Goal: Task Accomplishment & Management: Use online tool/utility

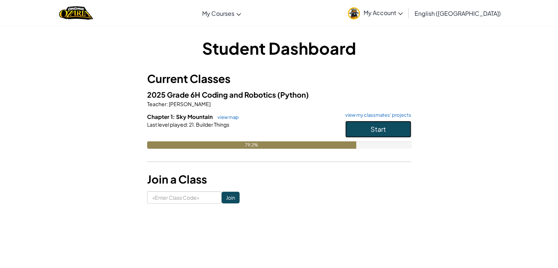
click at [354, 125] on button "Start" at bounding box center [378, 129] width 66 height 17
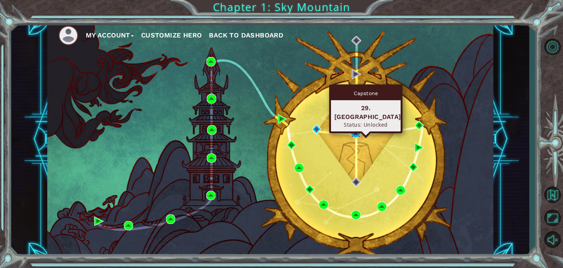
click at [357, 131] on img at bounding box center [356, 133] width 10 height 10
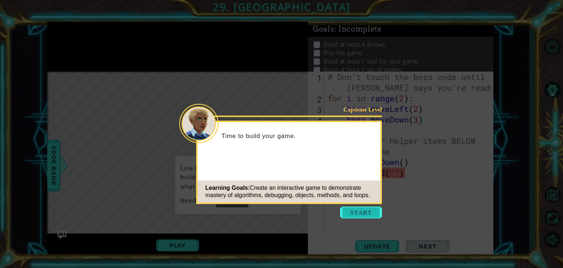
click at [365, 210] on button "Start" at bounding box center [361, 213] width 42 height 12
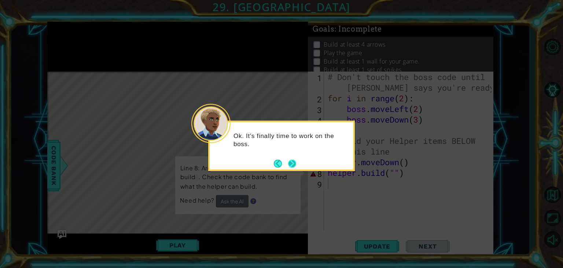
click at [295, 161] on button "Next" at bounding box center [292, 163] width 8 height 8
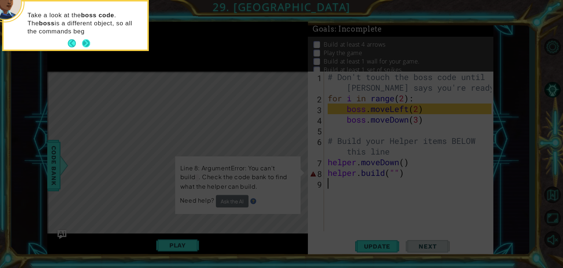
click at [84, 40] on button "Next" at bounding box center [86, 43] width 8 height 8
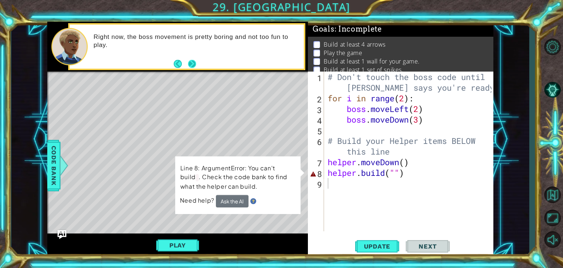
click at [194, 60] on button "Next" at bounding box center [192, 64] width 8 height 8
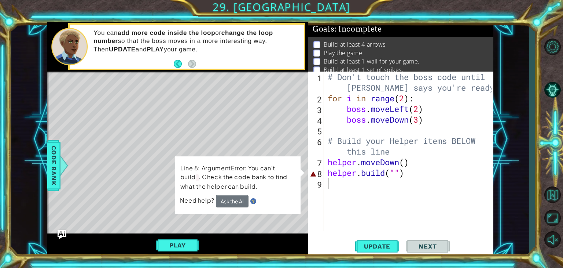
click at [404, 178] on div "# Don't touch the boss code until [PERSON_NAME] says you're ready! for i in ran…" at bounding box center [410, 167] width 169 height 191
click at [405, 178] on div "# Don't touch the boss code until [PERSON_NAME] says you're ready! for i in ran…" at bounding box center [410, 167] width 169 height 191
click at [404, 171] on div "# Don't touch the boss code until [PERSON_NAME] says you're ready! for i in ran…" at bounding box center [410, 167] width 169 height 191
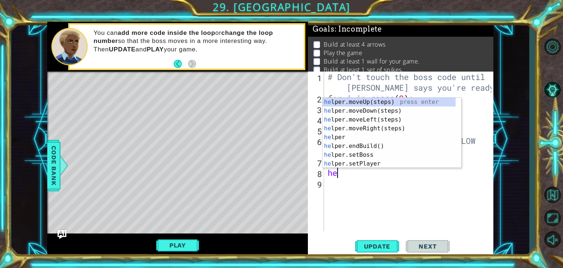
type textarea "h"
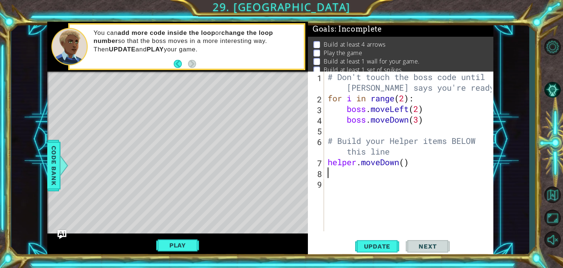
click at [327, 175] on div "# Don't touch the boss code until [PERSON_NAME] says you're ready! for i in ran…" at bounding box center [410, 167] width 169 height 191
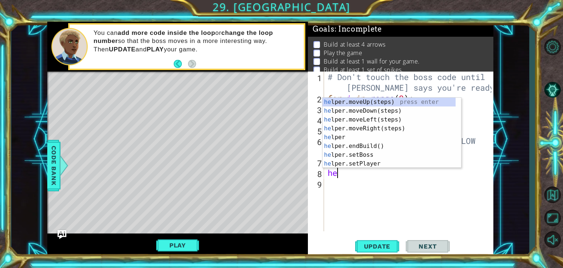
type textarea "he"
click at [347, 121] on div "he lper.moveUp(steps) press enter he lper.moveDown(steps) press enter he lper.m…" at bounding box center [389, 142] width 133 height 88
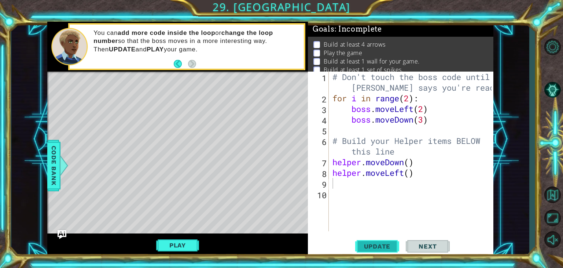
click at [383, 245] on span "Update" at bounding box center [377, 245] width 41 height 7
click at [186, 245] on button "Play" at bounding box center [177, 245] width 43 height 14
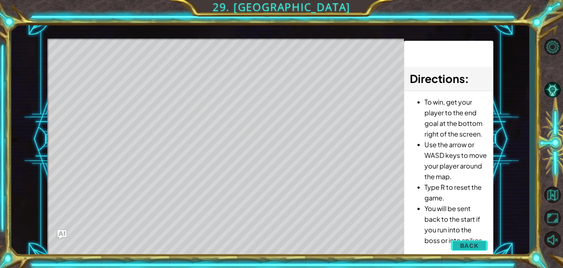
click at [470, 247] on span "Back" at bounding box center [469, 245] width 19 height 7
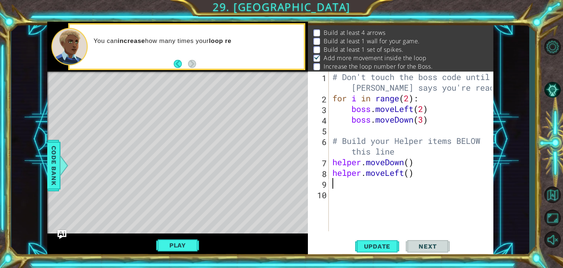
scroll to position [12, 0]
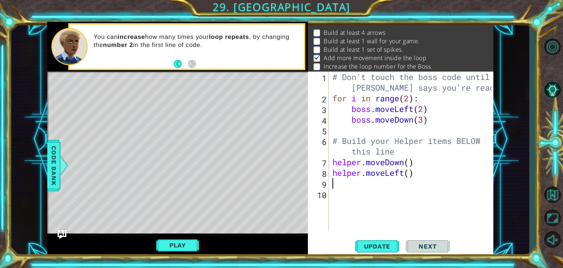
click at [409, 174] on div "# Don't touch the boss code until [PERSON_NAME] says you're ready! for i in ran…" at bounding box center [413, 167] width 165 height 191
type textarea "helper.moveLeft(5)"
click at [335, 181] on div "# Don't touch the boss code until [PERSON_NAME] says you're ready! for i in ran…" at bounding box center [413, 167] width 165 height 191
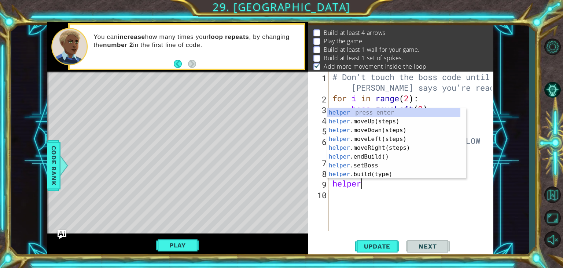
scroll to position [0, 1]
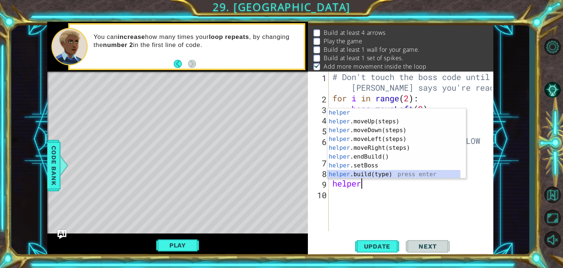
click at [353, 175] on div "helper press enter helper .moveUp(steps) press enter helper .moveDown(steps) pr…" at bounding box center [394, 152] width 133 height 88
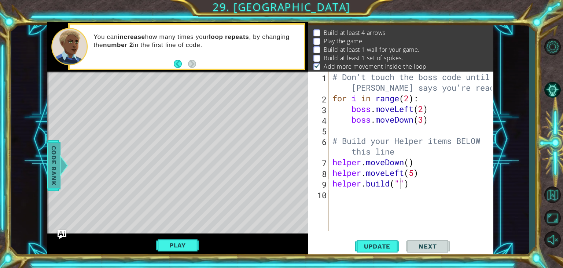
click at [47, 172] on div "Code Bank" at bounding box center [53, 165] width 13 height 51
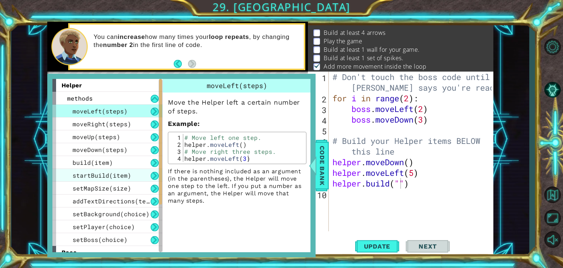
click at [110, 174] on span "startBuild(item)" at bounding box center [102, 175] width 59 height 8
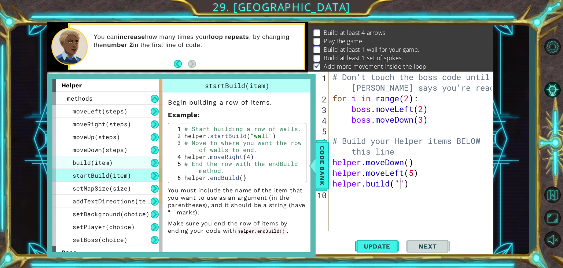
click at [100, 163] on span "build(item)" at bounding box center [93, 162] width 40 height 8
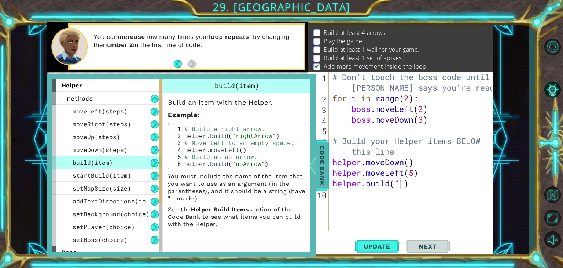
click at [323, 160] on span "Code Bank" at bounding box center [323, 165] width 12 height 45
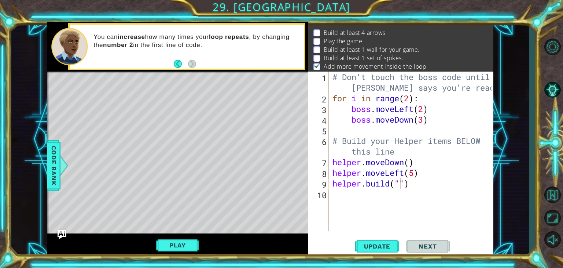
click at [399, 184] on div "# Don't touch the boss code until [PERSON_NAME] says you're ready! for i in ran…" at bounding box center [413, 167] width 165 height 191
click at [383, 245] on span "Update" at bounding box center [377, 245] width 41 height 7
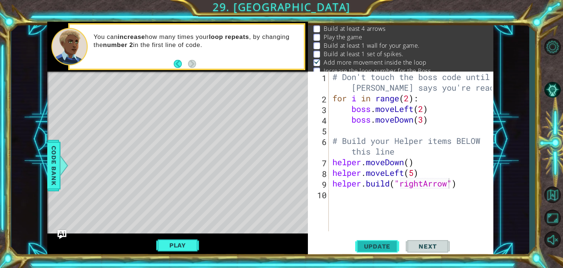
click at [379, 242] on button "Update" at bounding box center [377, 246] width 44 height 19
click at [461, 185] on div "# Don't touch the boss code until [PERSON_NAME] says you're ready! for i in ran…" at bounding box center [413, 167] width 165 height 191
click at [380, 245] on span "Update" at bounding box center [377, 245] width 41 height 7
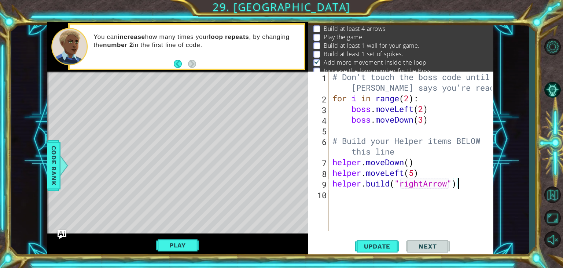
scroll to position [0, 5]
click at [405, 176] on div "# Don't touch the boss code until [PERSON_NAME] says you're ready! for i in ran…" at bounding box center [413, 167] width 165 height 191
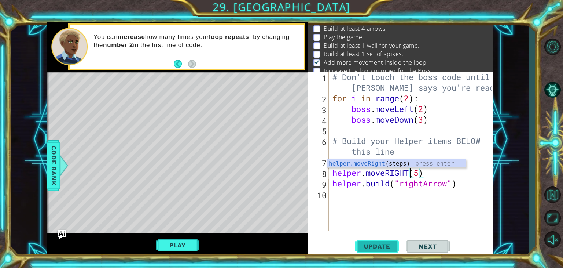
click at [376, 244] on span "Update" at bounding box center [377, 245] width 41 height 7
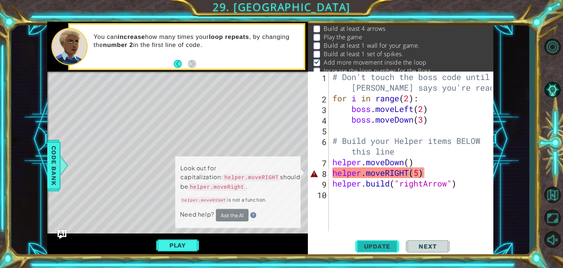
click at [376, 244] on span "Update" at bounding box center [377, 245] width 41 height 7
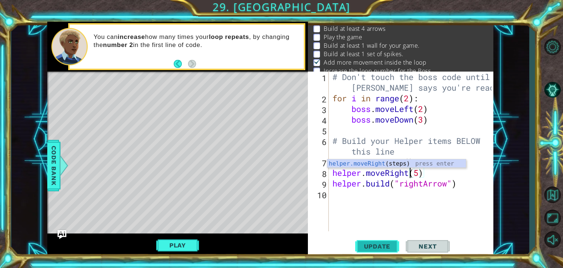
click at [377, 248] on span "Update" at bounding box center [377, 245] width 41 height 7
click at [420, 175] on div "# Don't touch the boss code until [PERSON_NAME] says you're ready! for i in ran…" at bounding box center [413, 167] width 165 height 191
click at [371, 243] on span "Update" at bounding box center [377, 245] width 41 height 7
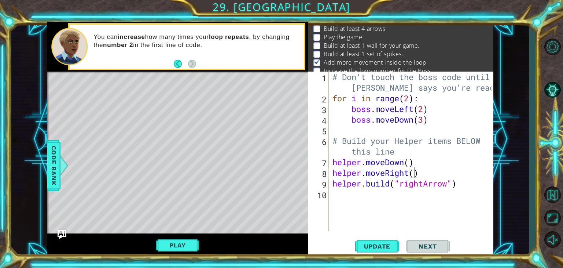
click at [416, 164] on div "# Don't touch the boss code until [PERSON_NAME] says you're ready! for i in ran…" at bounding box center [413, 167] width 165 height 191
type textarea "helper.moveDown()"
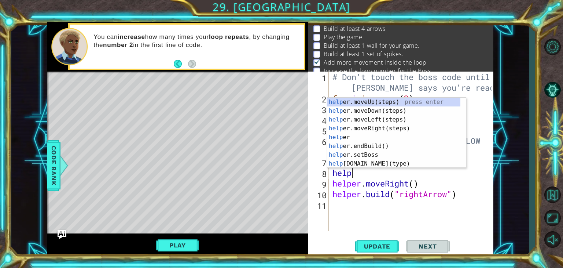
scroll to position [0, 0]
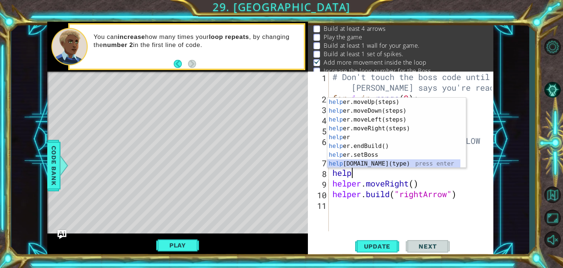
click at [364, 164] on div "help er.moveUp(steps) press enter help er.moveDown(steps) press enter help er.m…" at bounding box center [394, 142] width 133 height 88
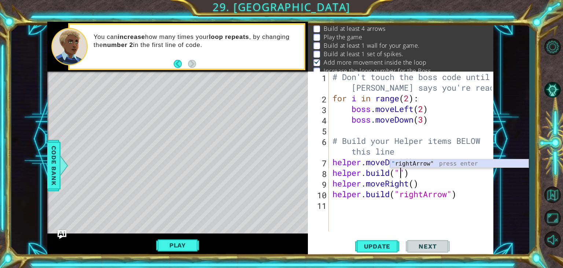
click at [411, 161] on div "" rightArrow" press enter" at bounding box center [459, 172] width 139 height 26
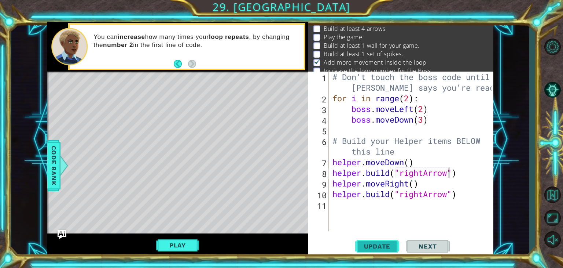
type textarea "[DOMAIN_NAME]("rightArrow")"
click at [376, 245] on span "Update" at bounding box center [377, 245] width 41 height 7
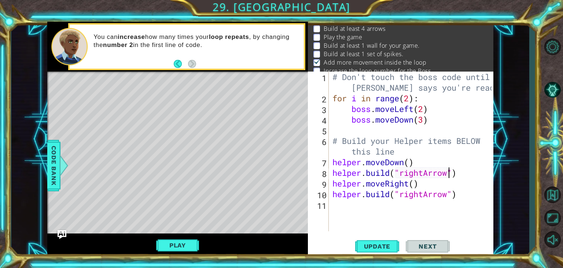
click at [327, 204] on div "11" at bounding box center [319, 205] width 19 height 11
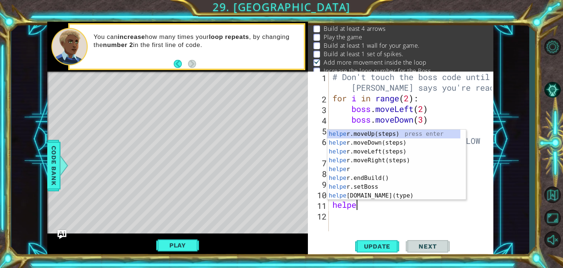
type textarea "helper"
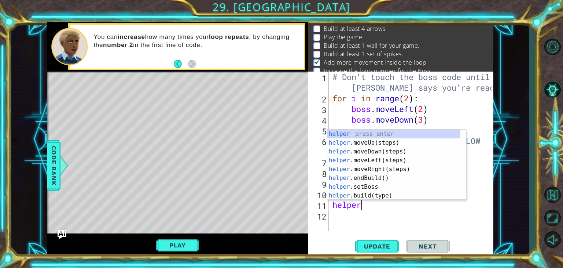
scroll to position [0, 1]
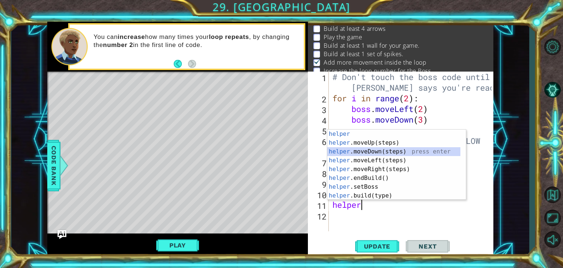
click at [363, 150] on div "helper press enter helper .moveUp(steps) press enter helper .moveDown(steps) pr…" at bounding box center [394, 173] width 133 height 88
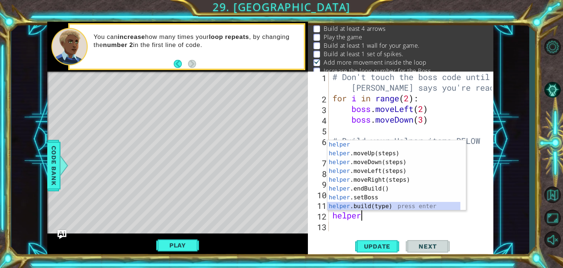
click at [354, 204] on div "helper press enter helper .moveUp(steps) press enter helper .moveDown(steps) pr…" at bounding box center [394, 184] width 133 height 88
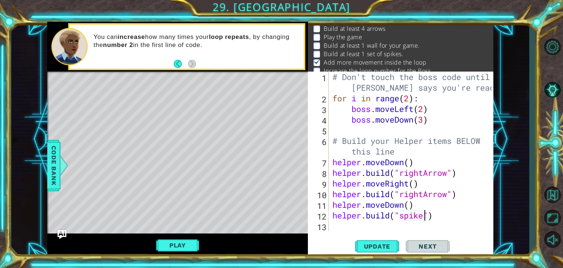
scroll to position [0, 4]
type textarea "[DOMAIN_NAME]("spikes")"
click at [380, 242] on span "Update" at bounding box center [377, 245] width 41 height 7
click at [333, 228] on div "# Don't touch the boss code until [PERSON_NAME] says you're ready! for i in ran…" at bounding box center [413, 167] width 165 height 191
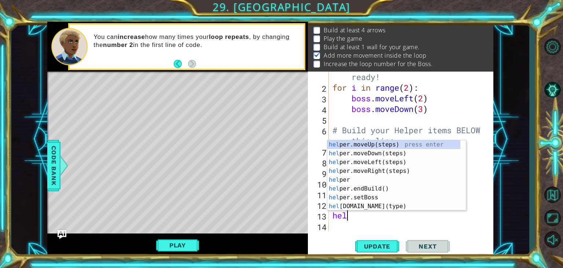
scroll to position [0, 0]
type textarea "helper"
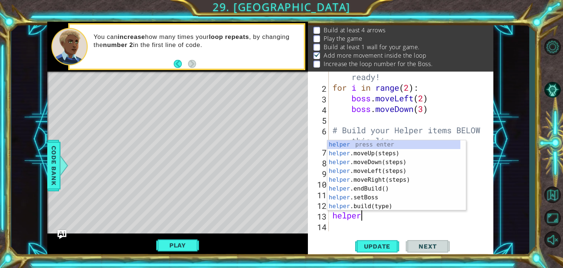
scroll to position [0, 1]
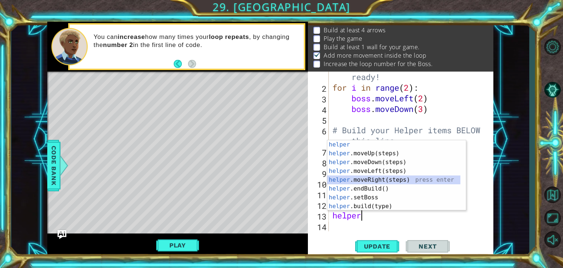
click at [364, 176] on div "helper press enter helper .moveUp(steps) press enter helper .moveDown(steps) pr…" at bounding box center [394, 184] width 133 height 88
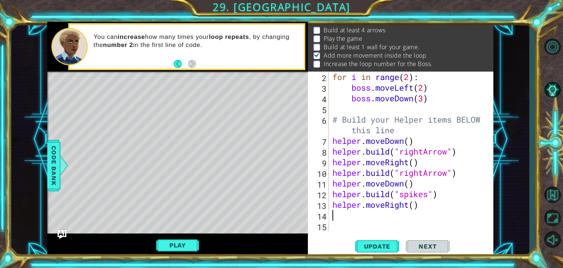
scroll to position [32, 0]
click at [374, 242] on button "Update" at bounding box center [377, 246] width 44 height 19
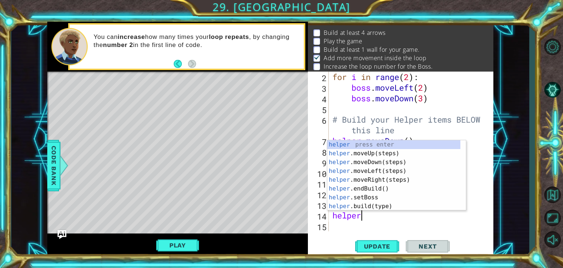
scroll to position [0, 1]
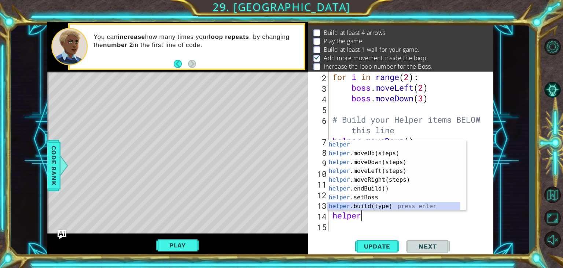
click at [366, 204] on div "helper press enter helper .moveUp(steps) press enter helper .moveDown(steps) pr…" at bounding box center [394, 184] width 133 height 88
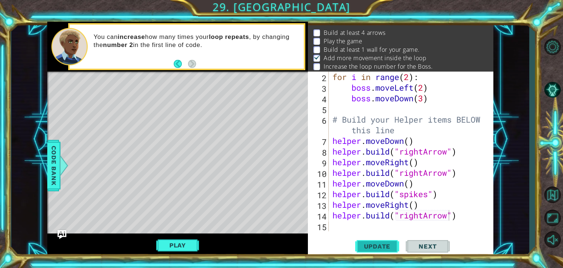
click at [385, 241] on button "Update" at bounding box center [377, 246] width 44 height 19
click at [460, 174] on div "for i in range ( 2 ) : boss . moveLeft ( 2 ) boss . moveDown ( 3 ) # Build your…" at bounding box center [410, 162] width 159 height 181
click at [415, 185] on div "for i in range ( 2 ) : boss . moveLeft ( 2 ) boss . moveDown ( 3 ) # Build your…" at bounding box center [410, 162] width 159 height 181
type textarea "helper.moveDown()"
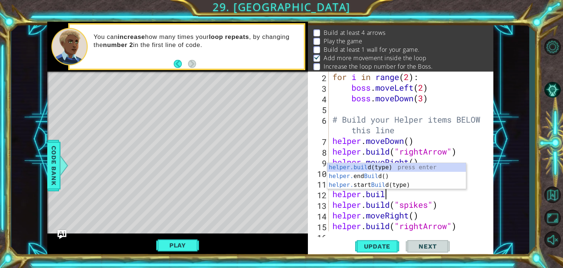
scroll to position [0, 2]
click at [375, 165] on div "[DOMAIN_NAME] (type) press enter helper. end Build () press enter helper. start…" at bounding box center [397, 185] width 139 height 44
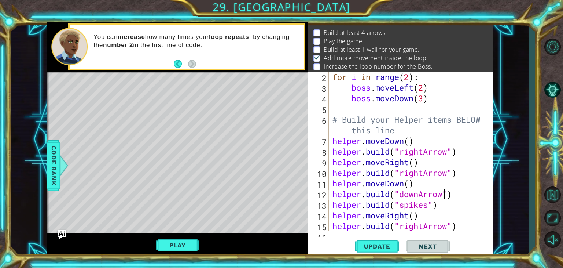
scroll to position [0, 5]
type textarea "[DOMAIN_NAME]("downArrow")"
click at [383, 247] on span "Update" at bounding box center [377, 245] width 41 height 7
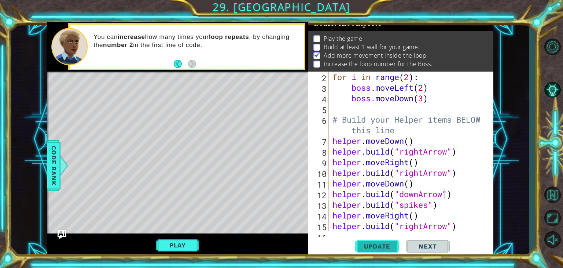
click at [368, 241] on button "Update" at bounding box center [377, 246] width 44 height 19
click at [369, 244] on span "Update" at bounding box center [377, 245] width 41 height 7
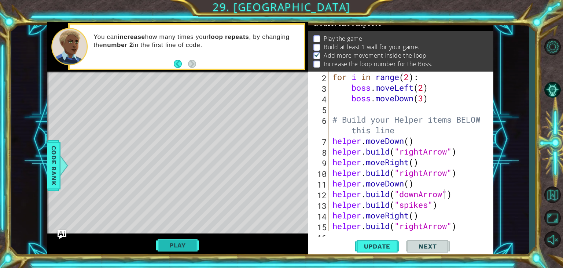
click at [179, 242] on button "Play" at bounding box center [177, 245] width 43 height 14
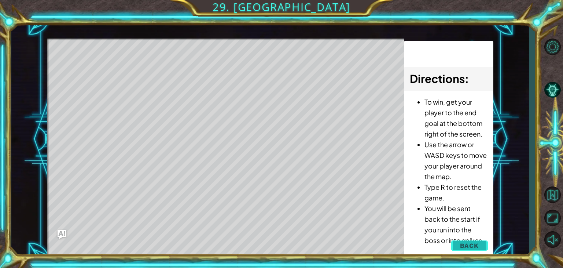
click at [464, 246] on span "Back" at bounding box center [469, 245] width 19 height 7
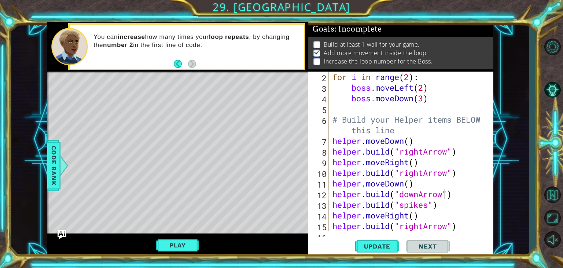
scroll to position [0, 0]
click at [358, 240] on button "Update" at bounding box center [377, 246] width 44 height 19
click at [332, 234] on div "[DOMAIN_NAME]("downArrow") 2 3 4 5 6 7 8 9 10 11 12 13 14 15 16 for i in range …" at bounding box center [401, 164] width 186 height 185
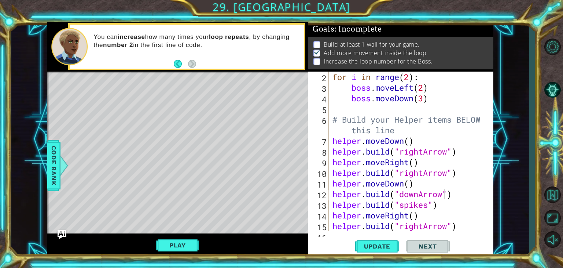
click at [332, 234] on div "[DOMAIN_NAME]("downArrow") 2 3 4 5 6 7 8 9 10 11 12 13 14 15 16 for i in range …" at bounding box center [401, 164] width 186 height 185
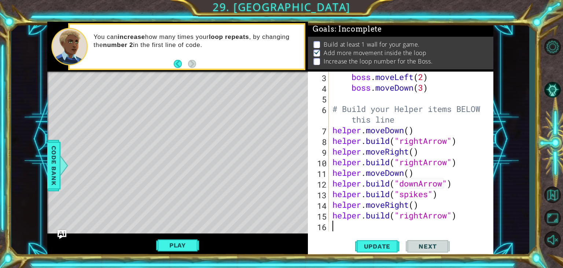
click at [332, 224] on div "boss . moveLeft ( 2 ) boss . moveDown ( 3 ) # Build your Helper items BELOW thi…" at bounding box center [410, 162] width 159 height 181
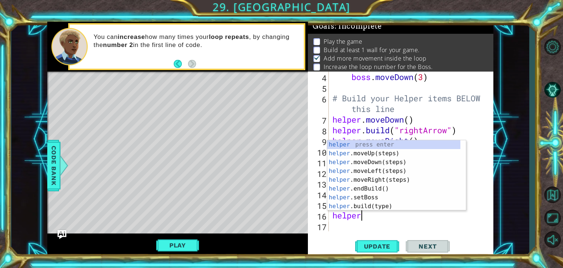
scroll to position [0, 1]
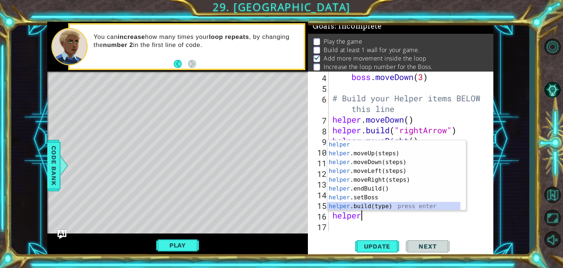
click at [370, 206] on div "helper press enter helper .moveUp(steps) press enter helper .moveDown(steps) pr…" at bounding box center [394, 184] width 133 height 88
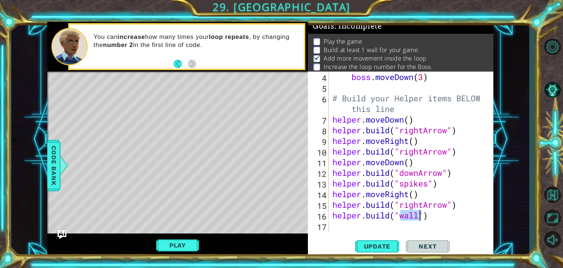
click at [370, 206] on div "boss . moveDown ( 3 ) # Build your Helper items BELOW this line helper . moveDo…" at bounding box center [410, 162] width 159 height 181
click at [385, 249] on span "Update" at bounding box center [377, 245] width 41 height 7
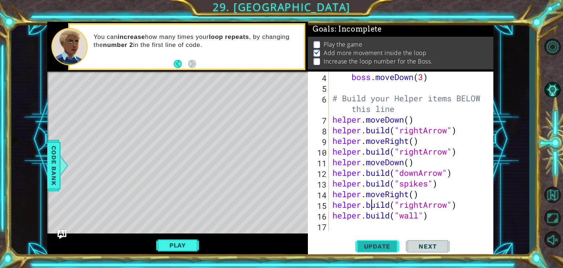
scroll to position [7, 0]
click at [433, 245] on span "Next" at bounding box center [428, 245] width 33 height 7
click at [378, 247] on span "Update" at bounding box center [377, 245] width 41 height 7
click at [380, 244] on span "Update" at bounding box center [377, 245] width 41 height 7
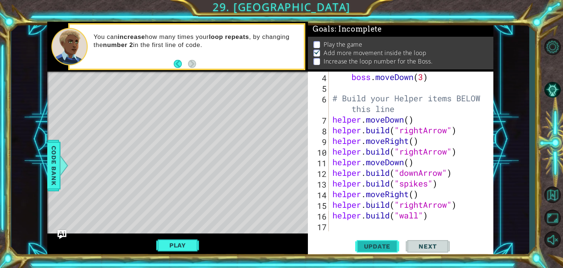
click at [380, 244] on span "Update" at bounding box center [377, 245] width 41 height 7
click at [180, 241] on button "Play" at bounding box center [177, 245] width 43 height 14
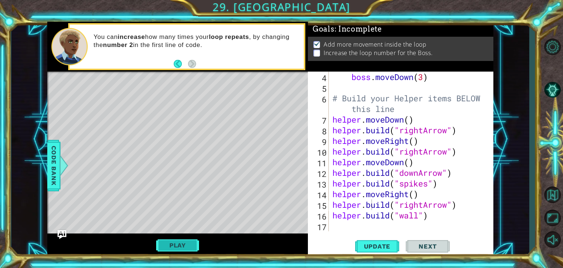
scroll to position [0, 0]
drag, startPoint x: 488, startPoint y: 44, endPoint x: 489, endPoint y: 52, distance: 7.7
click at [489, 52] on ul "Add more movement inside the loop Increase the loop number for the Boss." at bounding box center [401, 48] width 178 height 17
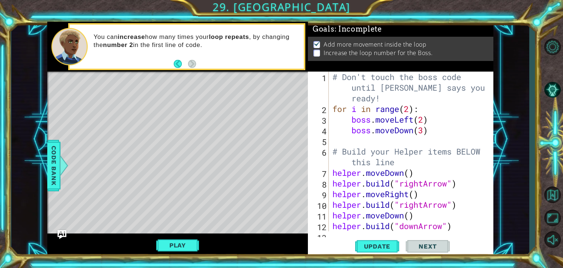
click at [411, 109] on div "# Don't touch the boss code until [PERSON_NAME] says you're ready! for i in ran…" at bounding box center [410, 173] width 159 height 202
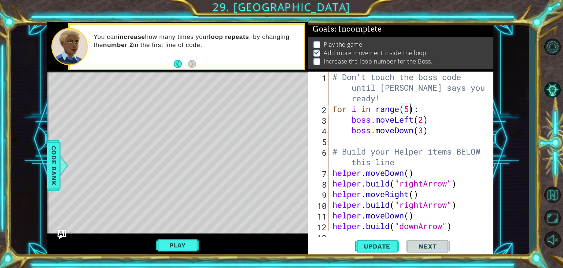
scroll to position [0, 3]
click at [370, 251] on button "Update" at bounding box center [377, 246] width 44 height 19
click at [332, 237] on div "Update Next" at bounding box center [403, 246] width 186 height 19
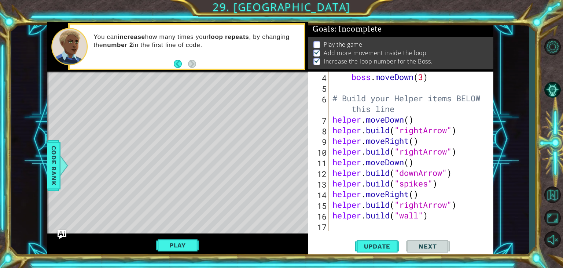
scroll to position [53, 0]
click at [328, 220] on div "16" at bounding box center [319, 216] width 19 height 11
type textarea "[DOMAIN_NAME]("wall")"
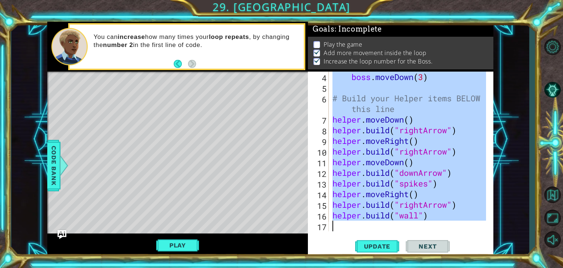
click at [328, 220] on div "16" at bounding box center [319, 216] width 19 height 11
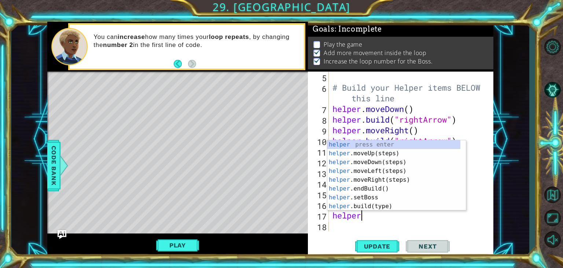
scroll to position [0, 1]
type textarea "helper."
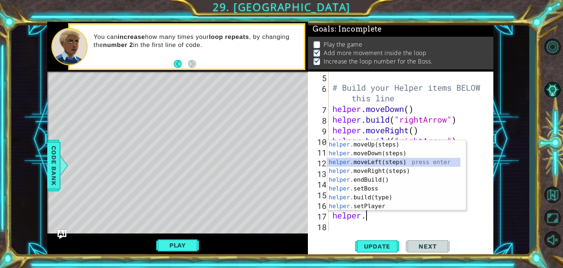
click at [367, 162] on div "helper. moveUp(steps) press enter helper. moveDown(steps) press enter helper. m…" at bounding box center [394, 184] width 133 height 88
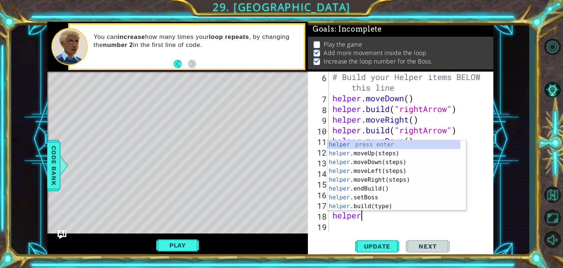
scroll to position [0, 1]
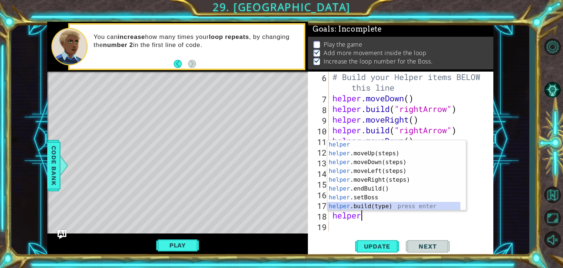
click at [370, 207] on div "helper press enter helper .moveUp(steps) press enter helper .moveDown(steps) pr…" at bounding box center [394, 184] width 133 height 88
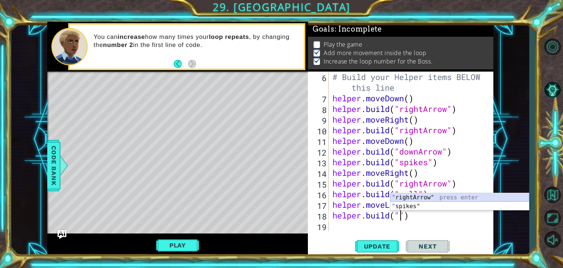
click at [410, 194] on div "" rightArrow" press enter " spikes" press enter" at bounding box center [460, 210] width 139 height 35
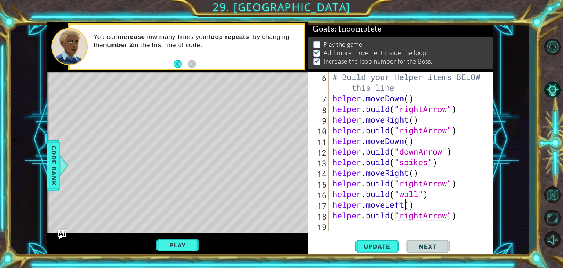
click at [405, 207] on div "# Build your Helper items BELOW this line helper . moveDown ( ) helper . build …" at bounding box center [410, 167] width 159 height 191
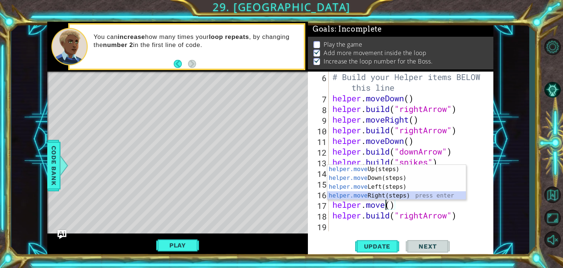
click at [375, 196] on div "helper.move Up(steps) press enter helper.move Down(steps) press enter helper.mo…" at bounding box center [397, 191] width 139 height 53
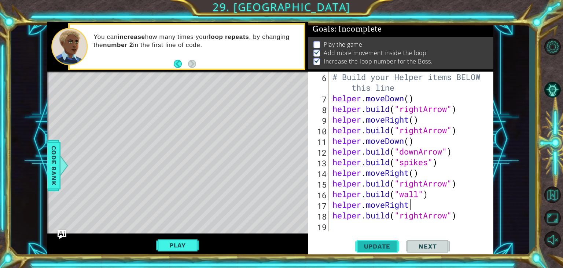
click at [387, 247] on span "Update" at bounding box center [377, 245] width 41 height 7
type textarea "helper.moveRight()"
click at [382, 247] on span "Update" at bounding box center [377, 245] width 41 height 7
click at [178, 244] on button "Play" at bounding box center [177, 245] width 43 height 14
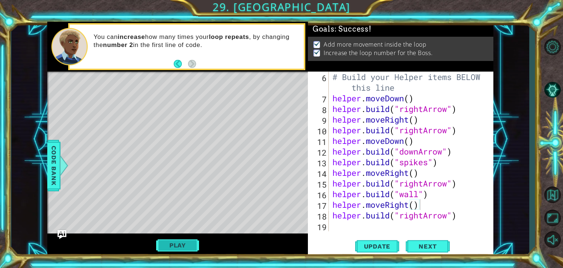
scroll to position [0, 0]
click at [426, 249] on span "Next" at bounding box center [428, 245] width 33 height 7
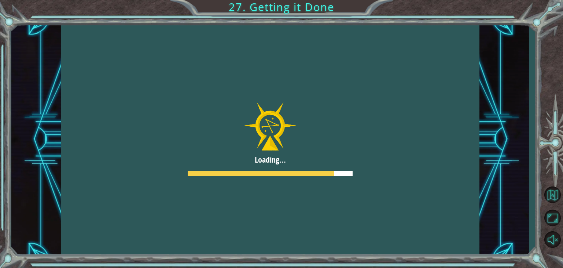
click at [344, 169] on div at bounding box center [270, 140] width 419 height 236
click at [269, 122] on div at bounding box center [270, 140] width 419 height 236
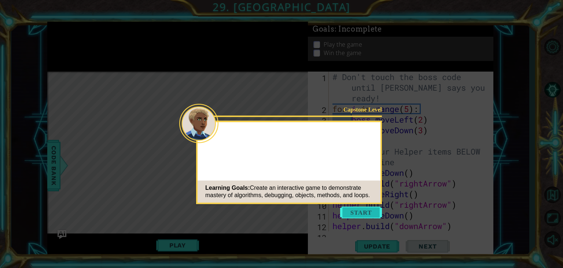
click at [357, 210] on button "Start" at bounding box center [361, 213] width 42 height 12
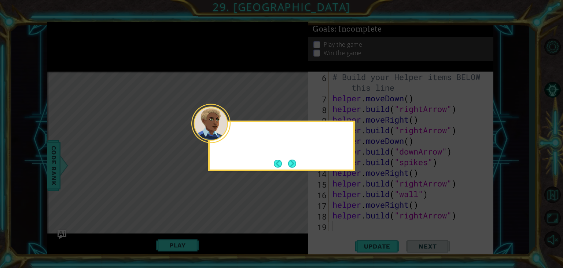
scroll to position [74, 0]
click at [291, 164] on button "Next" at bounding box center [292, 163] width 8 height 8
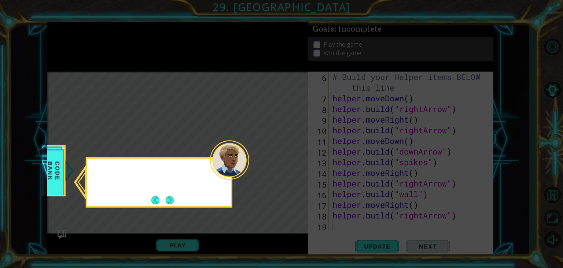
click at [291, 164] on icon at bounding box center [281, 134] width 563 height 268
click at [167, 201] on button "Next" at bounding box center [170, 200] width 8 height 8
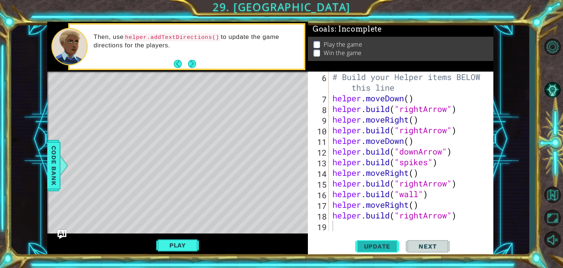
click at [384, 246] on span "Update" at bounding box center [377, 245] width 41 height 7
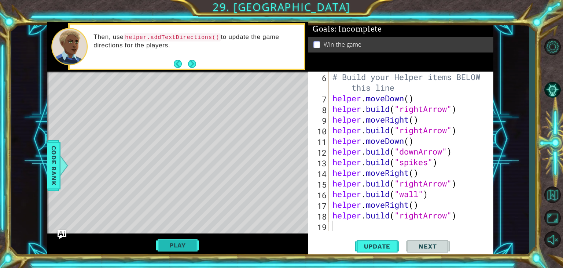
click at [179, 244] on button "Play" at bounding box center [177, 245] width 43 height 14
type textarea "[DOMAIN_NAME]("rightArrow")"
click at [457, 186] on div "# Build your Helper items BELOW this line helper . moveDown ( ) helper . build …" at bounding box center [410, 167] width 159 height 191
click at [436, 244] on span "Next" at bounding box center [428, 245] width 33 height 7
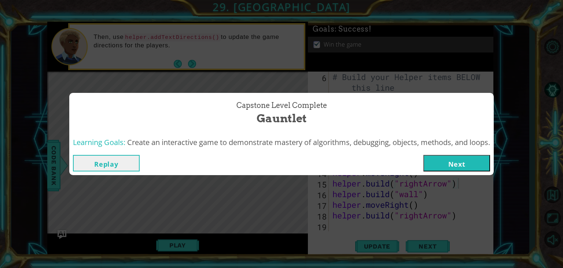
click at [465, 158] on button "Next" at bounding box center [457, 163] width 67 height 17
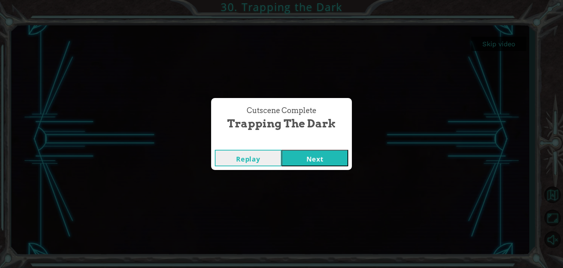
click at [309, 162] on button "Next" at bounding box center [315, 158] width 67 height 17
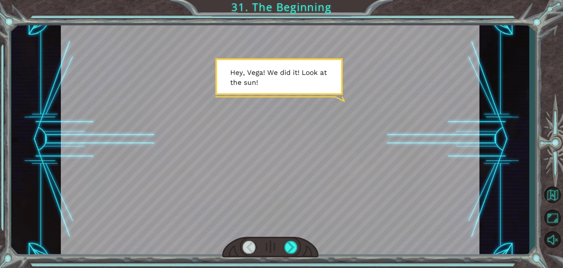
click at [324, 80] on div at bounding box center [270, 140] width 419 height 236
click at [291, 248] on div at bounding box center [291, 247] width 13 height 13
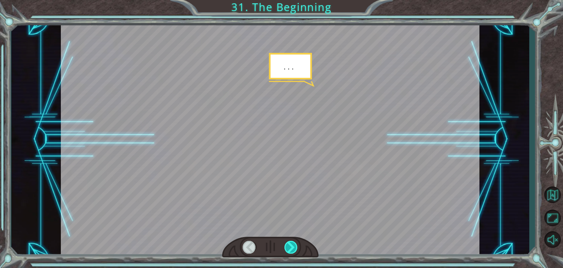
click at [291, 248] on div at bounding box center [291, 247] width 13 height 13
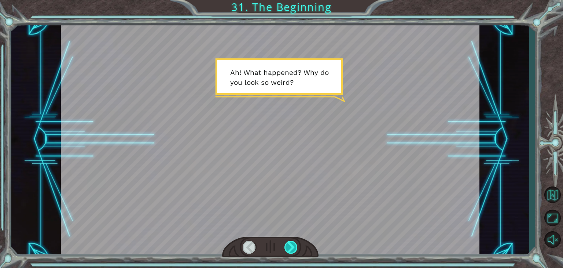
click at [291, 248] on div at bounding box center [291, 247] width 13 height 13
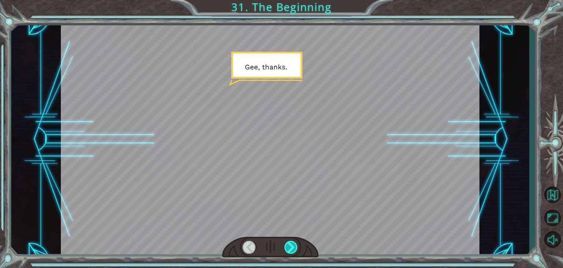
click at [291, 248] on div at bounding box center [291, 247] width 13 height 13
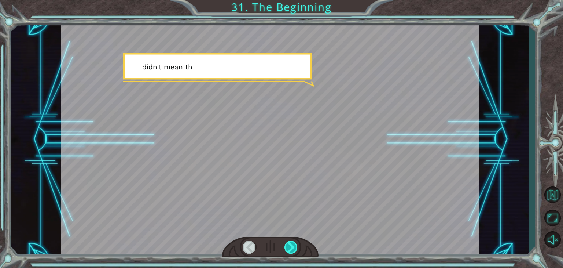
click at [288, 250] on div at bounding box center [291, 247] width 13 height 13
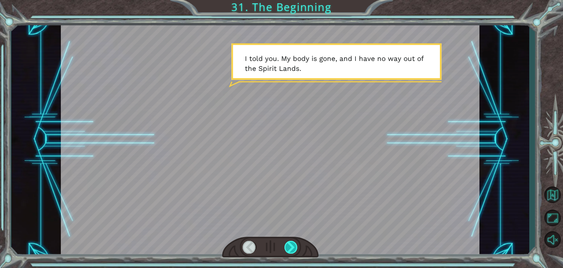
click at [288, 250] on div at bounding box center [291, 247] width 13 height 13
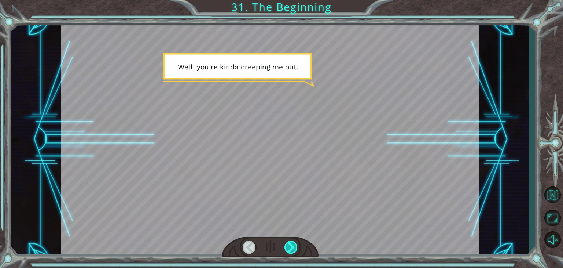
click at [288, 250] on div at bounding box center [291, 247] width 13 height 13
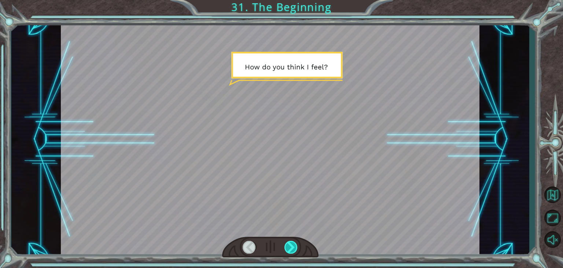
click at [288, 250] on div at bounding box center [291, 247] width 13 height 13
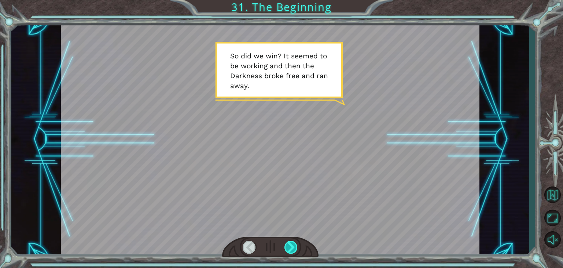
click at [288, 250] on div at bounding box center [291, 247] width 13 height 13
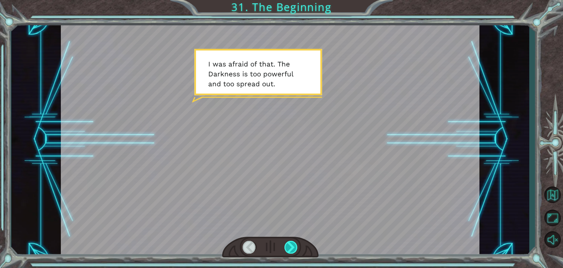
click at [288, 250] on div at bounding box center [291, 247] width 13 height 13
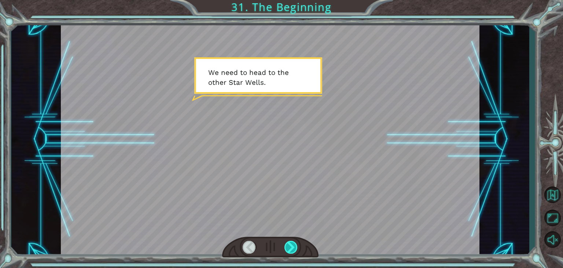
click at [288, 250] on div at bounding box center [291, 247] width 13 height 13
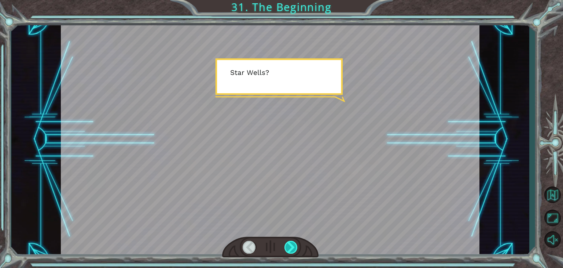
click at [288, 250] on div at bounding box center [291, 247] width 13 height 13
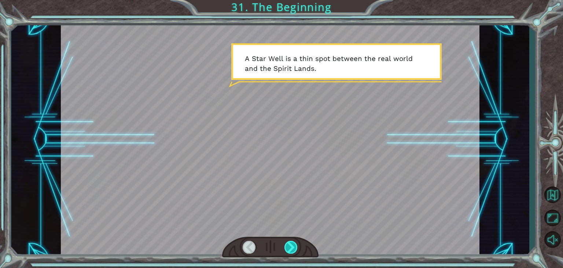
click at [288, 250] on div at bounding box center [291, 247] width 13 height 13
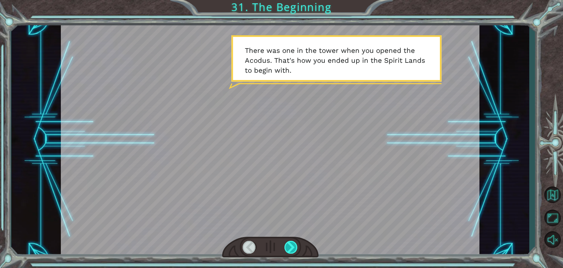
click at [288, 250] on div at bounding box center [291, 247] width 13 height 13
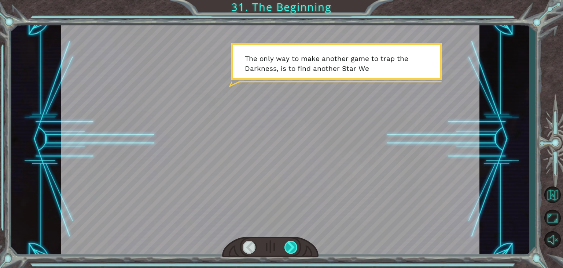
click at [288, 250] on div at bounding box center [291, 247] width 13 height 13
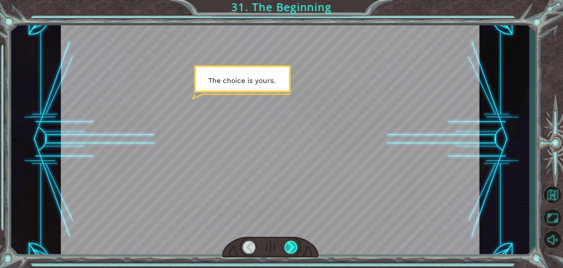
click at [288, 250] on div at bounding box center [291, 247] width 13 height 13
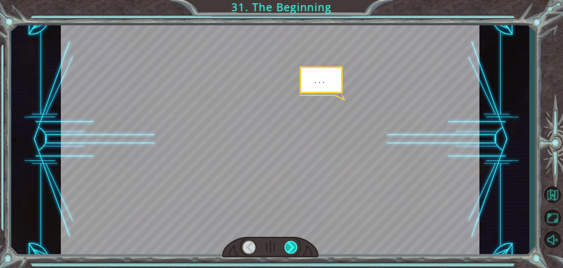
click at [288, 250] on div at bounding box center [291, 247] width 13 height 13
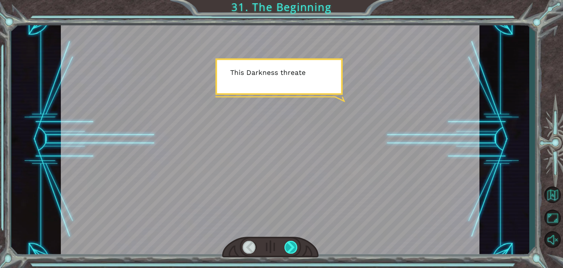
click at [288, 250] on div at bounding box center [291, 247] width 13 height 13
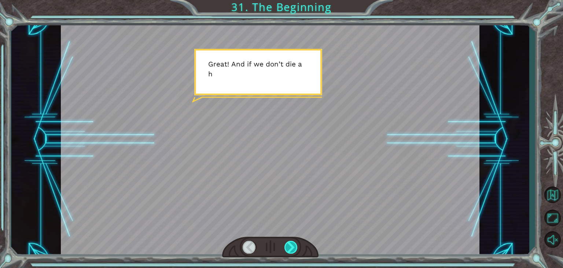
click at [288, 250] on div at bounding box center [291, 247] width 13 height 13
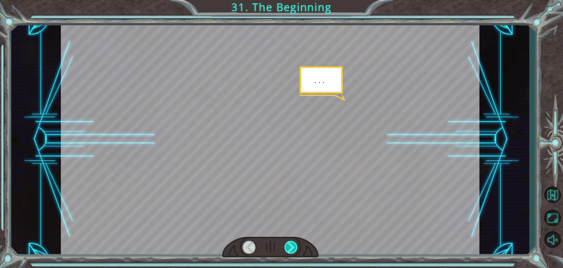
click at [288, 250] on div at bounding box center [291, 247] width 13 height 13
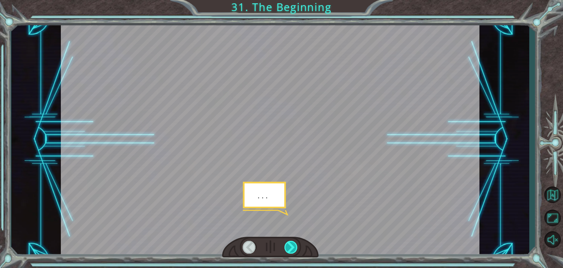
click at [288, 250] on div at bounding box center [291, 247] width 13 height 13
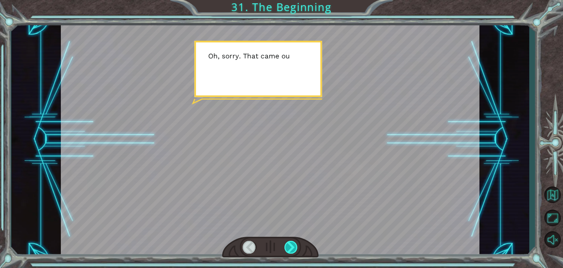
click at [288, 250] on div at bounding box center [291, 247] width 13 height 13
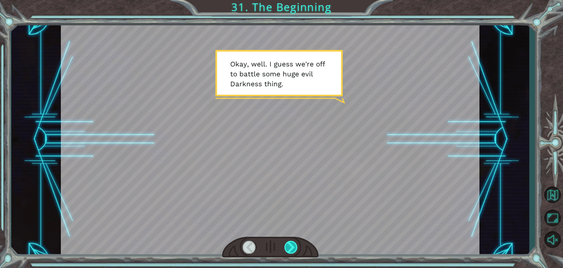
click at [288, 250] on div at bounding box center [291, 247] width 13 height 13
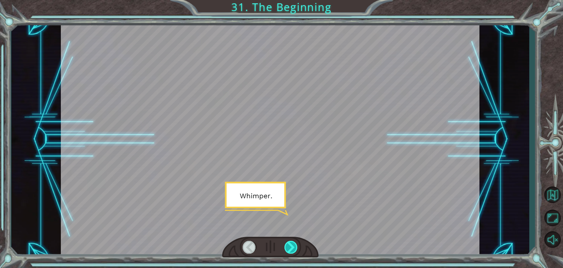
click at [288, 250] on div at bounding box center [291, 247] width 13 height 13
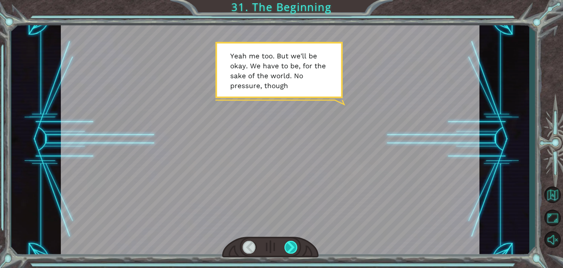
click at [288, 250] on div at bounding box center [291, 247] width 13 height 13
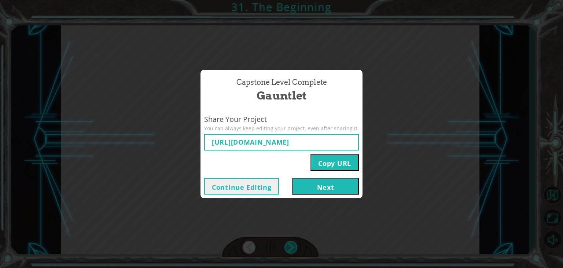
type input "[URL][DOMAIN_NAME]"
click at [324, 185] on button "Next" at bounding box center [325, 186] width 67 height 17
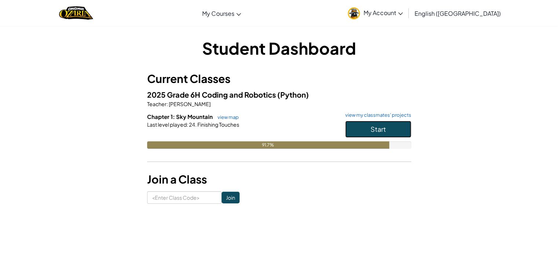
click at [385, 129] on span "Start" at bounding box center [377, 129] width 15 height 8
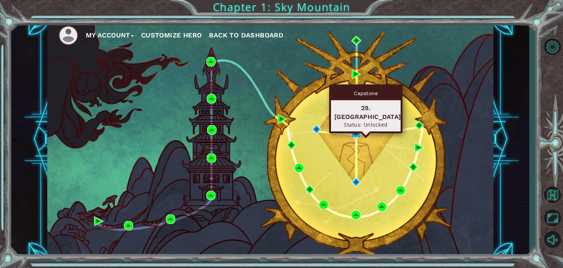
click at [355, 131] on img at bounding box center [356, 133] width 10 height 10
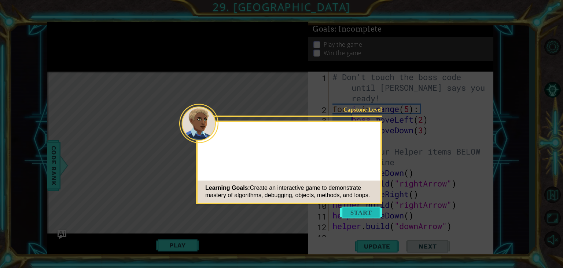
click at [367, 209] on button "Start" at bounding box center [361, 213] width 42 height 12
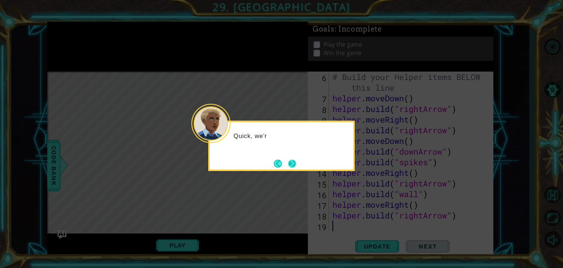
scroll to position [74, 0]
click at [292, 165] on button "Next" at bounding box center [292, 163] width 8 height 8
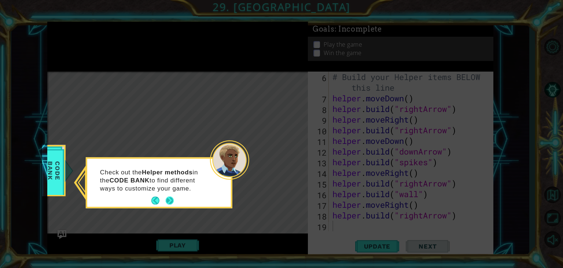
click at [169, 200] on button "Next" at bounding box center [170, 201] width 8 height 8
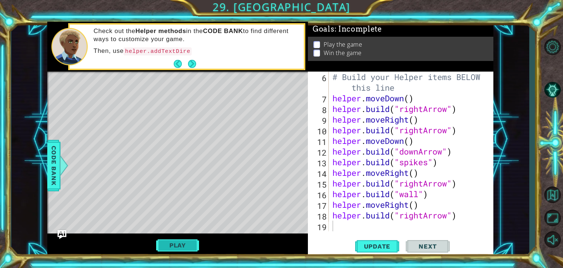
click at [173, 245] on button "Play" at bounding box center [177, 245] width 43 height 14
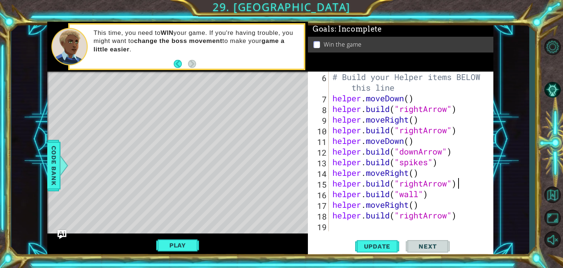
click at [457, 184] on div "# Build your Helper items BELOW this line helper . moveDown ( ) helper . build …" at bounding box center [410, 167] width 159 height 191
type textarea "[DOMAIN_NAME]("rightArrow")"
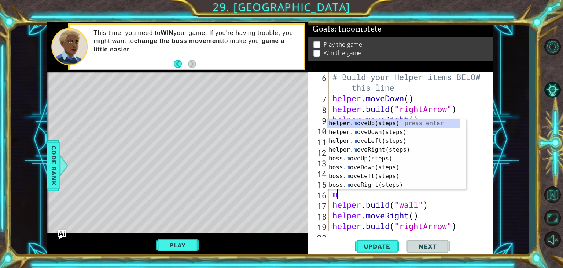
type textarea "mo"
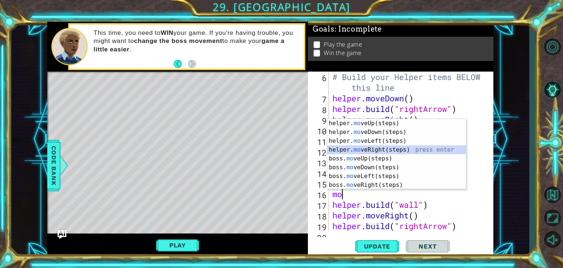
click at [368, 147] on div "helper. mo veUp(steps) press enter helper. mo veDown(steps) press enter helper.…" at bounding box center [397, 163] width 139 height 88
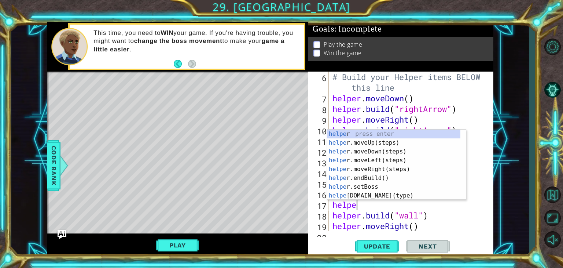
scroll to position [0, 0]
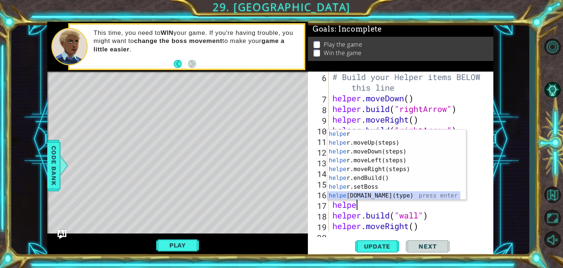
click at [366, 196] on div "helpe r press enter helpe [PERSON_NAME]moveUp(steps) press enter helpe r.moveDo…" at bounding box center [394, 173] width 133 height 88
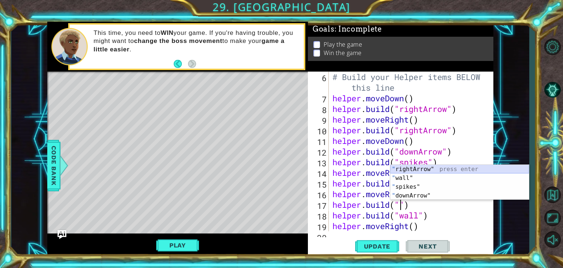
click at [411, 169] on div "" rightArrow" press enter " wall" press enter " spikes" press enter " downArrow…" at bounding box center [460, 191] width 139 height 53
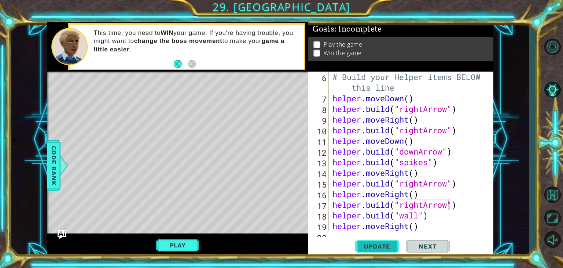
type textarea "[DOMAIN_NAME]("rightArrow")"
click at [375, 250] on span "Update" at bounding box center [377, 245] width 41 height 7
click at [459, 133] on div "# Build your Helper items BELOW this line helper . moveDown ( ) helper . build …" at bounding box center [410, 167] width 159 height 191
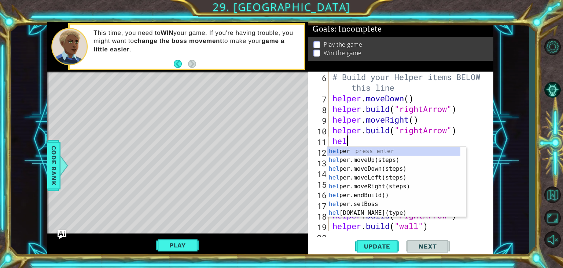
scroll to position [0, 0]
type textarea "helper"
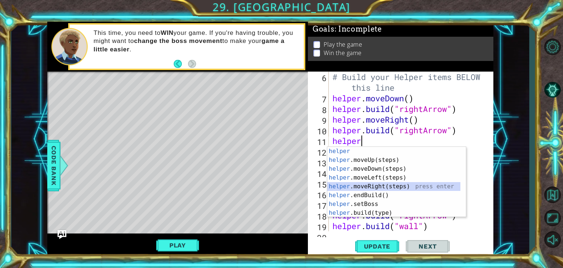
click at [355, 185] on div "helper press enter helper .moveUp(steps) press enter helper .moveDown(steps) pr…" at bounding box center [394, 191] width 133 height 88
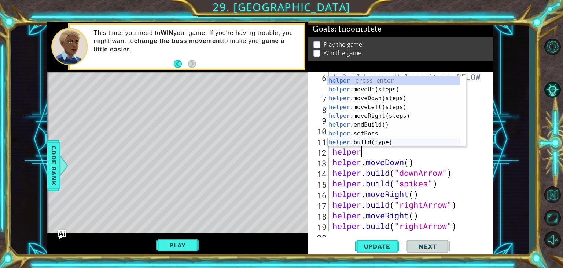
click at [362, 140] on div "helper press enter helper .moveUp(steps) press enter helper .moveDown(steps) pr…" at bounding box center [394, 120] width 133 height 88
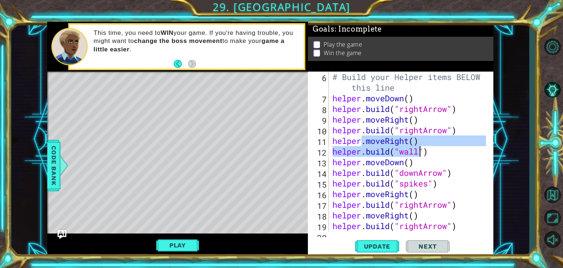
drag, startPoint x: 362, startPoint y: 140, endPoint x: 421, endPoint y: 156, distance: 60.8
click at [421, 156] on div "# Build your Helper items BELOW this line helper . moveDown ( ) helper . build …" at bounding box center [410, 167] width 159 height 191
click at [421, 156] on div "# Build your Helper items BELOW this line helper . moveDown ( ) helper . build …" at bounding box center [408, 152] width 155 height 160
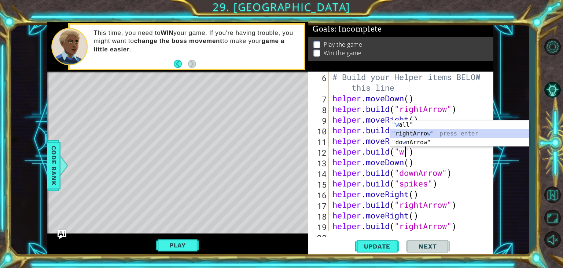
click at [420, 132] on div ""w all" press enter " rightArro w " press enter " do w nArrow" press enter" at bounding box center [460, 142] width 139 height 44
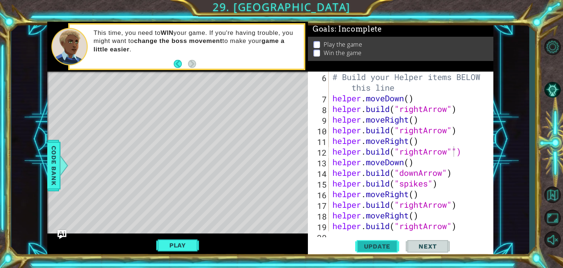
click at [380, 248] on span "Update" at bounding box center [377, 245] width 41 height 7
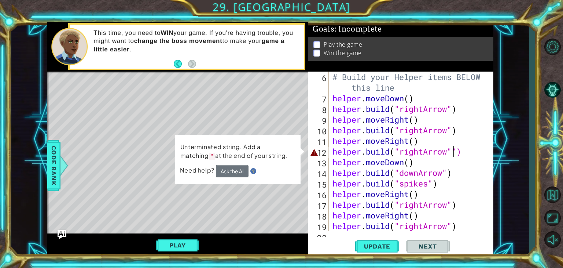
type textarea "[DOMAIN_NAME]("rightArrow")"
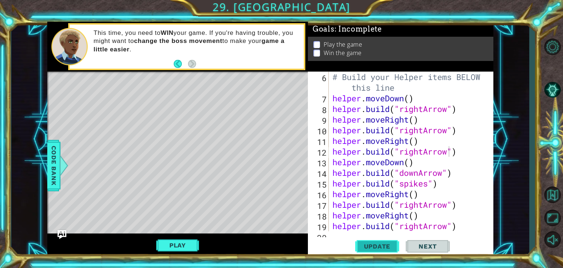
click at [384, 247] on span "Update" at bounding box center [377, 245] width 41 height 7
click at [459, 154] on div "# Build your Helper items BELOW this line helper . moveDown ( ) helper . build …" at bounding box center [410, 167] width 159 height 191
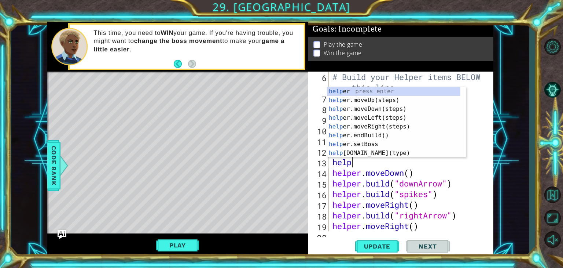
scroll to position [0, 0]
type textarea "helpr"
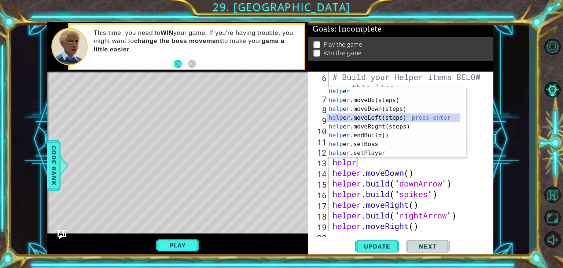
click at [355, 117] on div "help e r press enter help e r .moveUp(steps) press enter help e r .moveDown(ste…" at bounding box center [394, 131] width 133 height 88
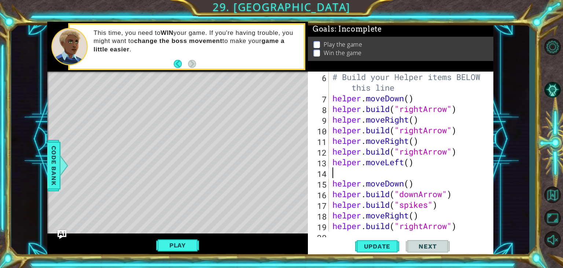
scroll to position [0, 0]
click at [402, 160] on div "# Build your Helper items BELOW this line helper . moveDown ( ) helper . build …" at bounding box center [410, 167] width 159 height 191
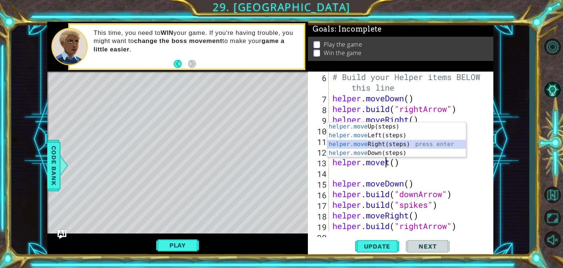
click at [375, 142] on div "helper.move Up(steps) press enter helper.move Left(steps) press enter helper.mo…" at bounding box center [397, 148] width 139 height 53
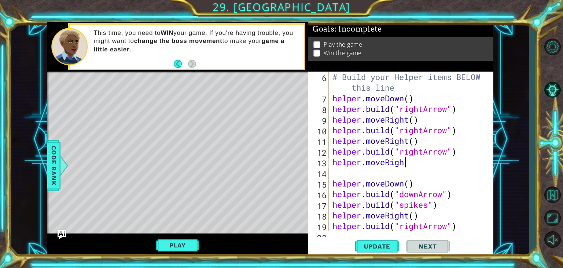
type textarea "helper.moveRight"
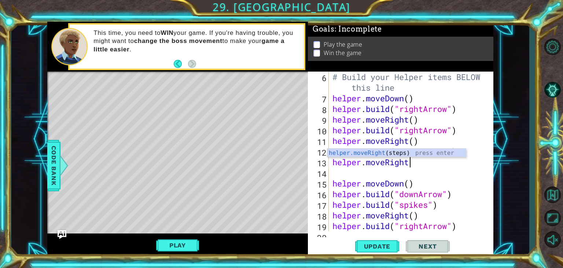
scroll to position [0, 3]
click at [357, 151] on div "helper.moveRight (steps) press enter" at bounding box center [397, 162] width 139 height 26
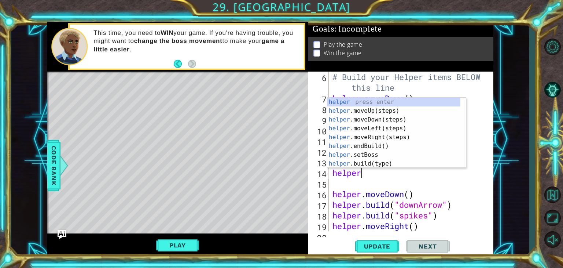
scroll to position [0, 1]
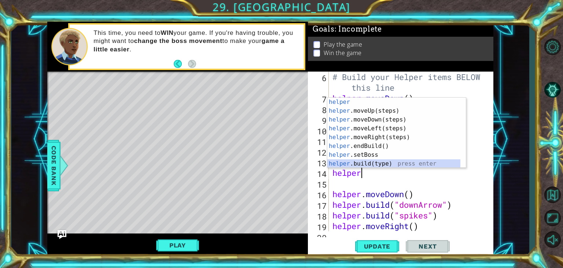
click at [362, 163] on div "helper press enter helper .moveUp(steps) press enter helper .moveDown(steps) pr…" at bounding box center [394, 142] width 133 height 88
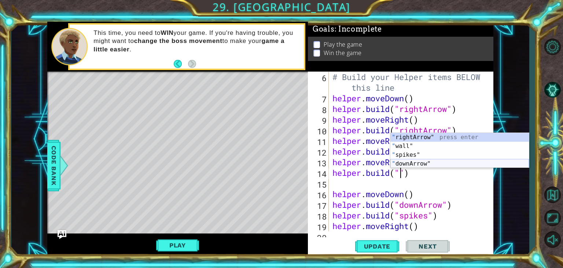
click at [415, 160] on div "" rightArrow" press enter " wall" press enter " spikes" press enter " downArrow…" at bounding box center [460, 159] width 139 height 53
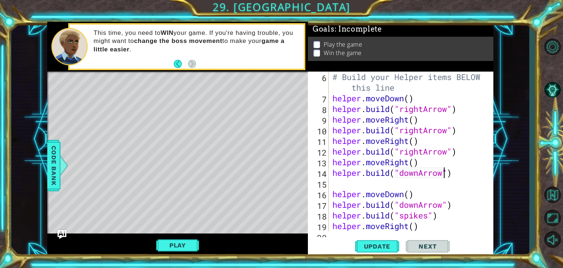
type textarea "[DOMAIN_NAME]("downArrow")"
click at [334, 184] on div "# Build your Helper items BELOW this line helper . moveDown ( ) helper . build …" at bounding box center [410, 167] width 159 height 191
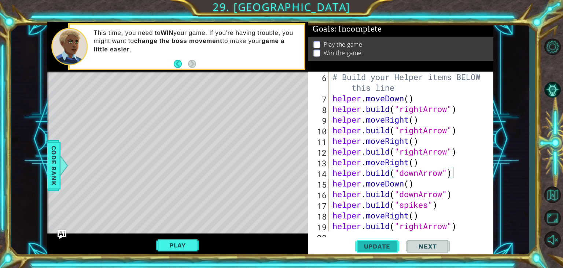
click at [375, 246] on span "Update" at bounding box center [377, 245] width 41 height 7
click at [336, 101] on div "# Build your Helper items BELOW this line helper . moveDown ( ) helper . build …" at bounding box center [410, 167] width 159 height 191
click at [359, 100] on div "# Build your Helper items BELOW this line helper . moveDown ( ) helper . build …" at bounding box center [408, 152] width 155 height 160
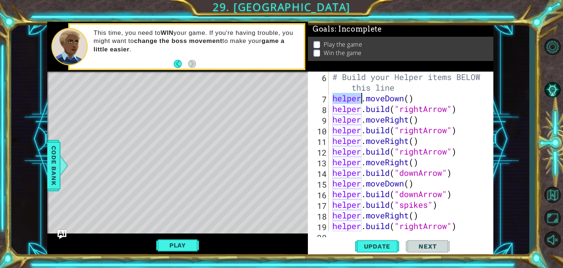
click at [359, 100] on div "# Build your Helper items BELOW this line helper . moveDown ( ) helper . build …" at bounding box center [410, 167] width 159 height 191
click at [332, 100] on div "# Build your Helper items BELOW this line helper . moveDown ( ) helper . build …" at bounding box center [410, 167] width 159 height 191
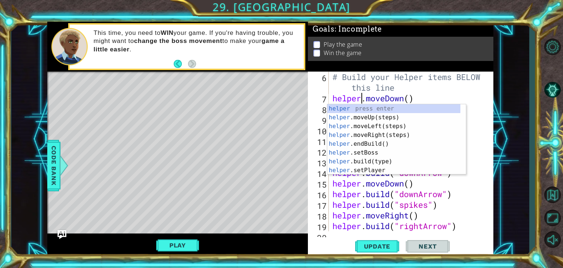
scroll to position [0, 1]
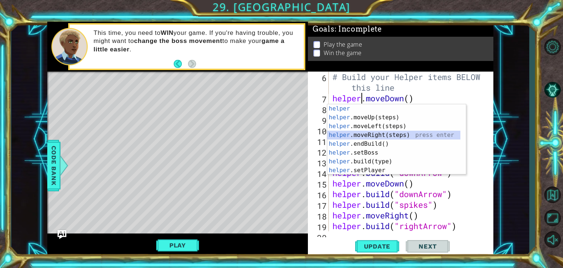
click at [359, 135] on div "helper press enter helper .moveUp(steps) press enter helper .moveLeft(steps) pr…" at bounding box center [394, 148] width 133 height 88
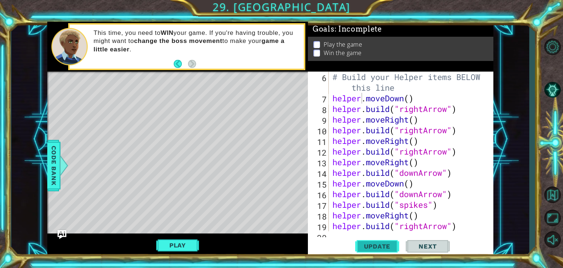
click at [370, 248] on span "Update" at bounding box center [377, 245] width 41 height 7
click at [420, 173] on div "# Build your Helper items BELOW this line helper . moveDown ( ) helper . build …" at bounding box center [410, 167] width 159 height 191
click at [363, 248] on span "Update" at bounding box center [377, 245] width 41 height 7
click at [404, 186] on div "# Build your Helper items BELOW this line helper . moveDown ( ) helper . build …" at bounding box center [410, 167] width 159 height 191
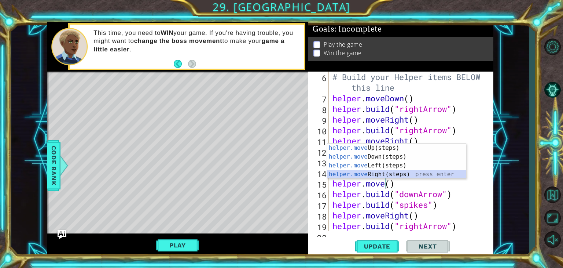
click at [361, 174] on div "helper.move Up(steps) press enter helper.move Down(steps) press enter helper.mo…" at bounding box center [397, 169] width 139 height 53
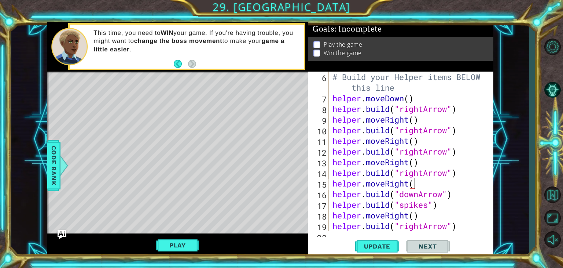
type textarea "helper.moveRight()"
